Goal: Information Seeking & Learning: Learn about a topic

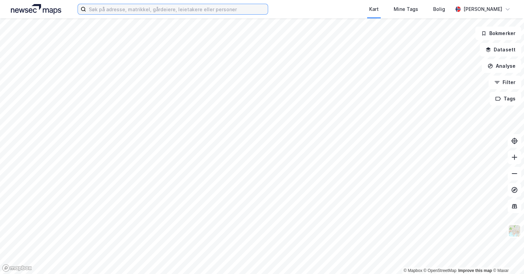
click at [128, 11] on input at bounding box center [177, 9] width 182 height 10
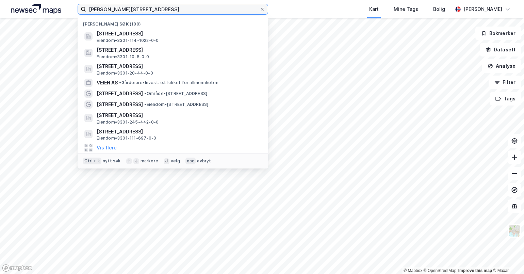
type input "[PERSON_NAME][STREET_ADDRESS]"
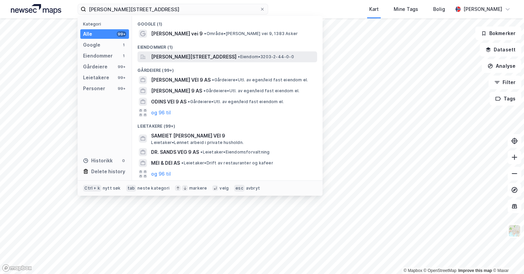
click at [249, 59] on span "• Eiendom • 3203-2-44-0-0" at bounding box center [266, 56] width 56 height 5
